Goal: Information Seeking & Learning: Learn about a topic

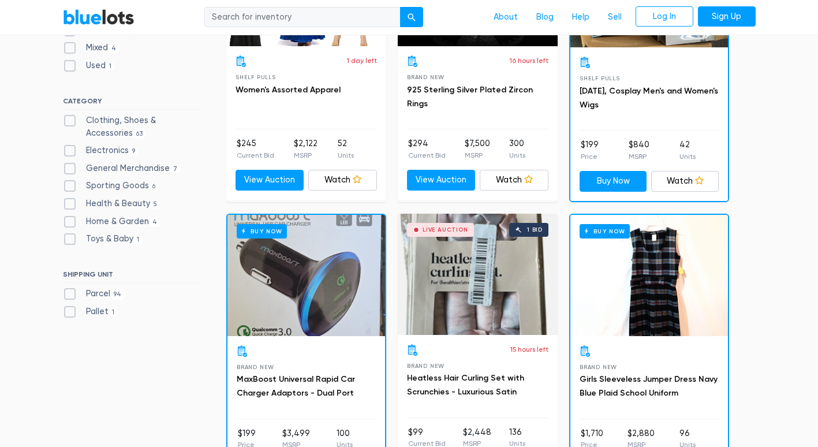
scroll to position [520, 0]
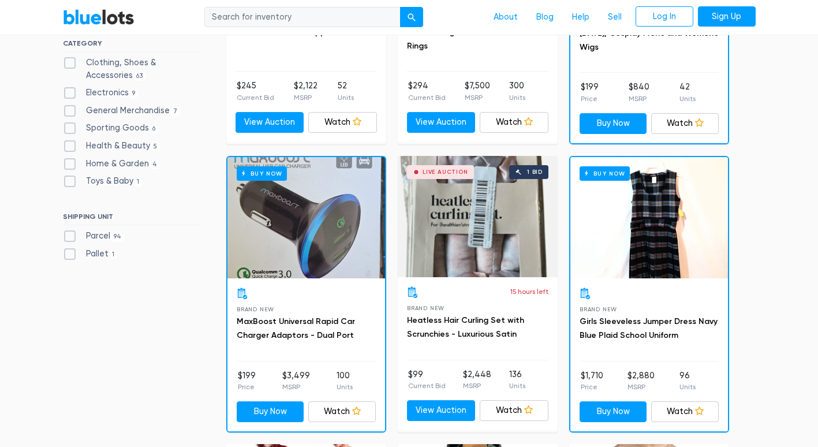
click at [91, 254] on label "Pallet 1" at bounding box center [90, 254] width 55 height 13
click at [70, 254] on input "Pallet 1" at bounding box center [67, 252] width 8 height 8
checkbox input "true"
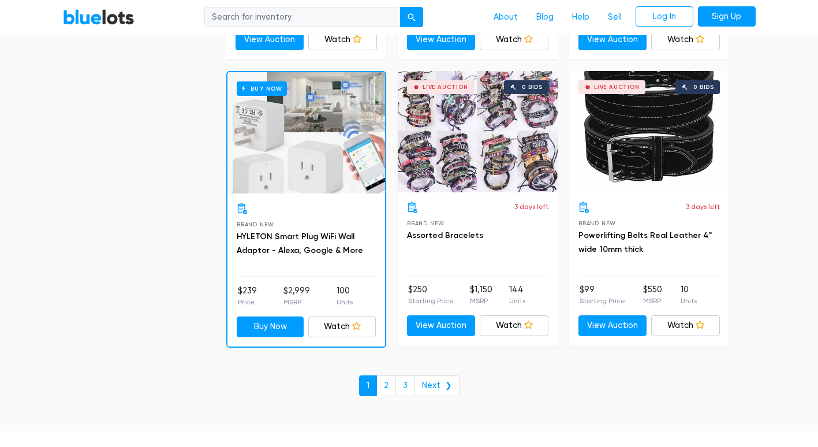
scroll to position [4881, 0]
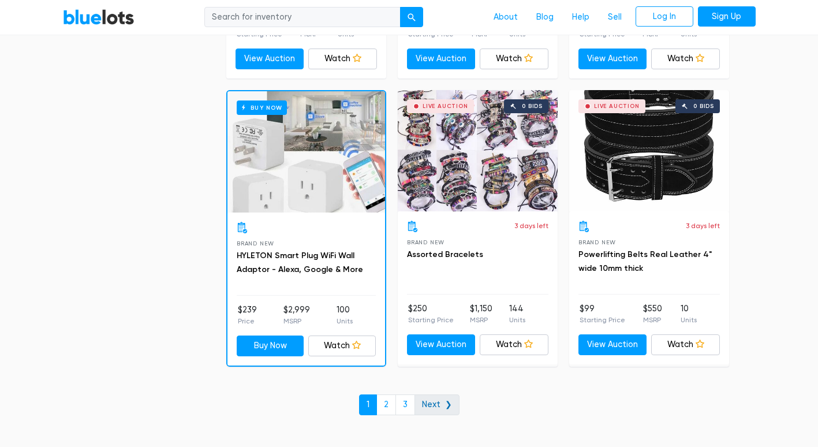
click at [434, 401] on link "Next ❯" at bounding box center [437, 404] width 45 height 21
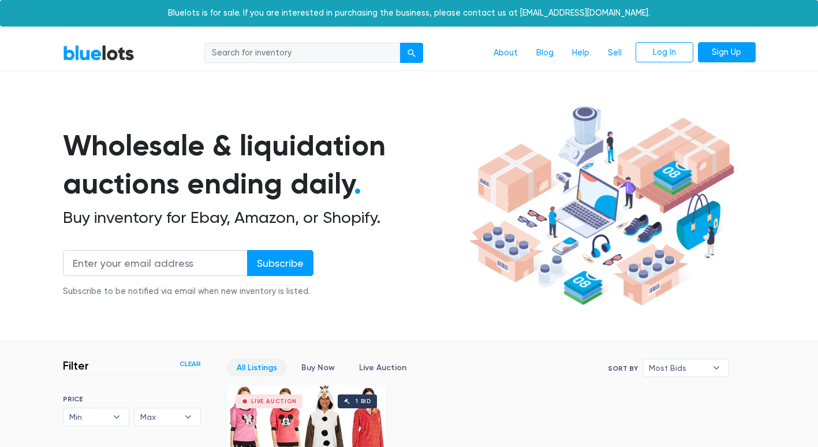
scroll to position [311, 0]
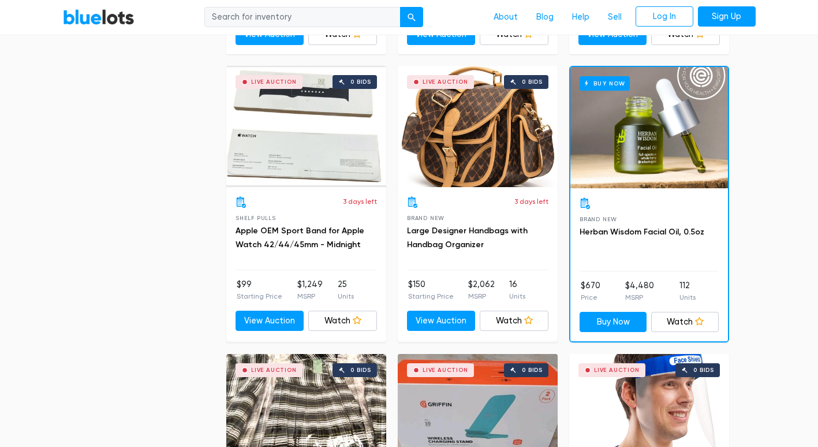
scroll to position [635, 0]
